Goal: Check status: Check status

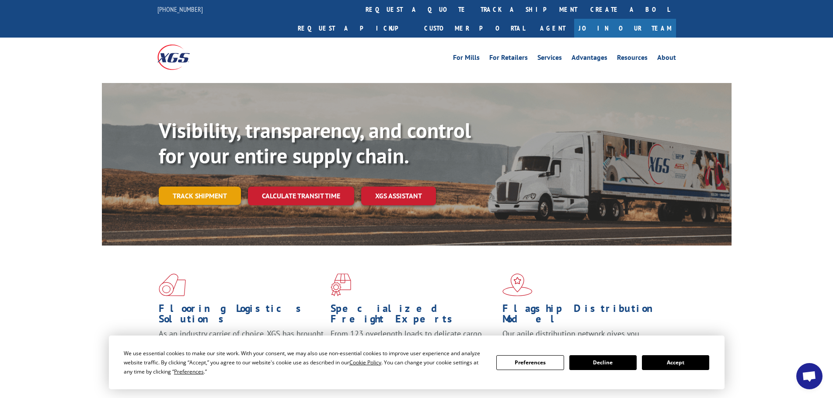
click at [186, 187] on link "Track shipment" at bounding box center [200, 196] width 82 height 18
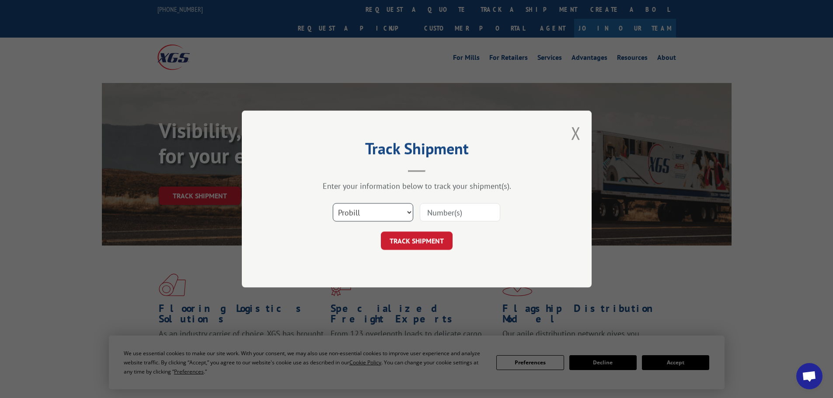
click at [361, 214] on select "Select category... Probill BOL PO" at bounding box center [373, 212] width 80 height 18
select select "po"
click at [333, 203] on select "Select category... Probill BOL PO" at bounding box center [373, 212] width 80 height 18
click at [466, 208] on input at bounding box center [460, 212] width 80 height 18
paste input "87508125"
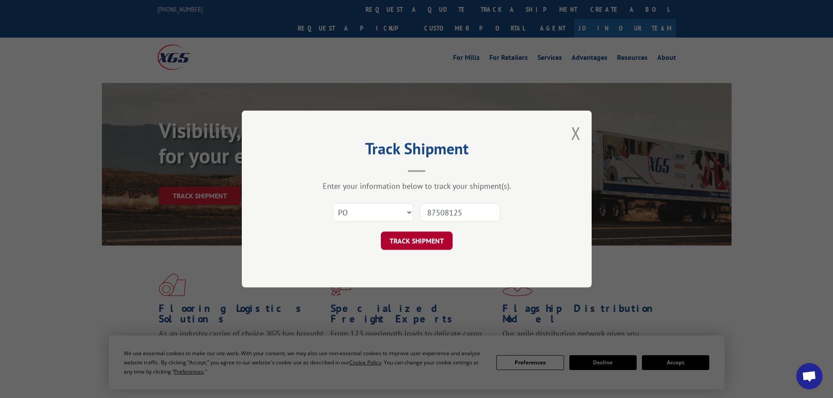
type input "87508125"
click at [427, 243] on button "TRACK SHIPMENT" at bounding box center [417, 241] width 72 height 18
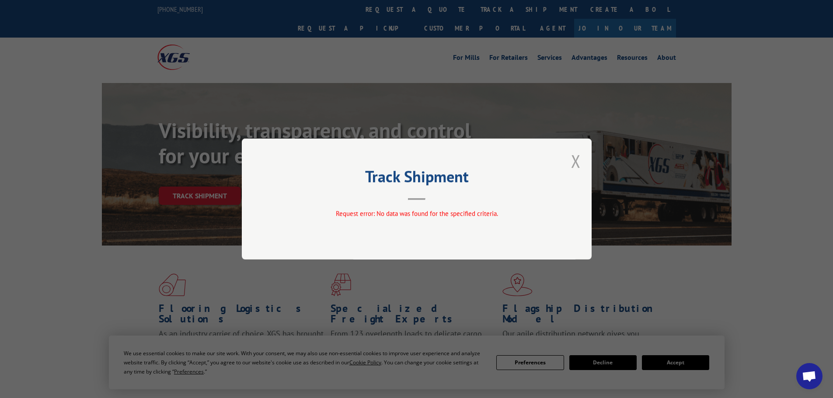
click at [576, 159] on button "Close modal" at bounding box center [576, 160] width 10 height 23
